Goal: Task Accomplishment & Management: Manage account settings

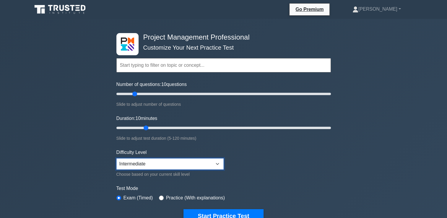
click at [215, 164] on select "Beginner Intermediate Expert" at bounding box center [169, 163] width 107 height 11
click at [275, 165] on form "Topics Scope Management Time Management Cost Management Quality Management Risk…" at bounding box center [223, 131] width 215 height 183
click at [390, 9] on link "[PERSON_NAME]" at bounding box center [377, 9] width 77 height 12
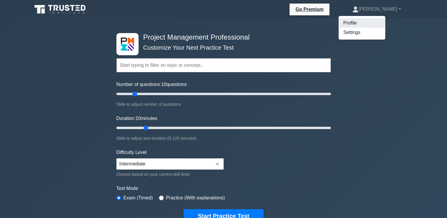
click at [374, 26] on link "Profile" at bounding box center [362, 22] width 47 height 9
